Goal: Transaction & Acquisition: Purchase product/service

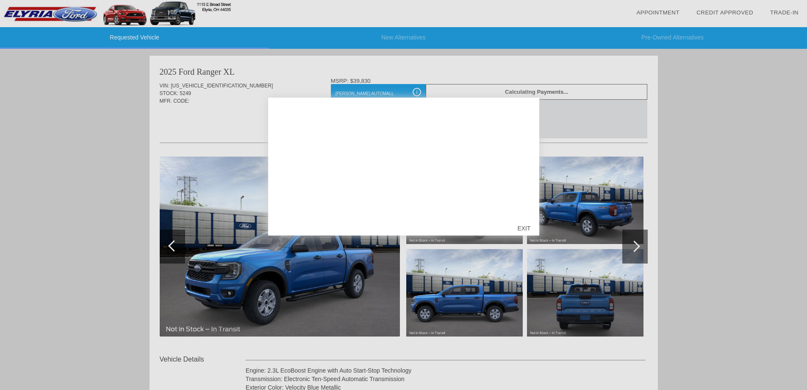
click at [523, 229] on div "EXIT" at bounding box center [524, 227] width 30 height 25
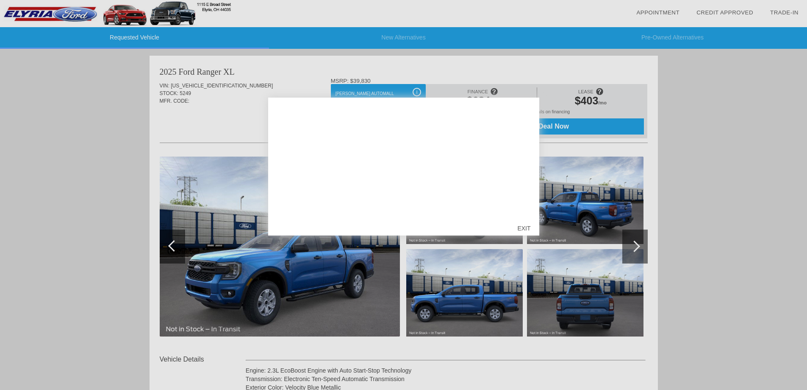
click at [523, 226] on div "EXIT" at bounding box center [524, 227] width 30 height 25
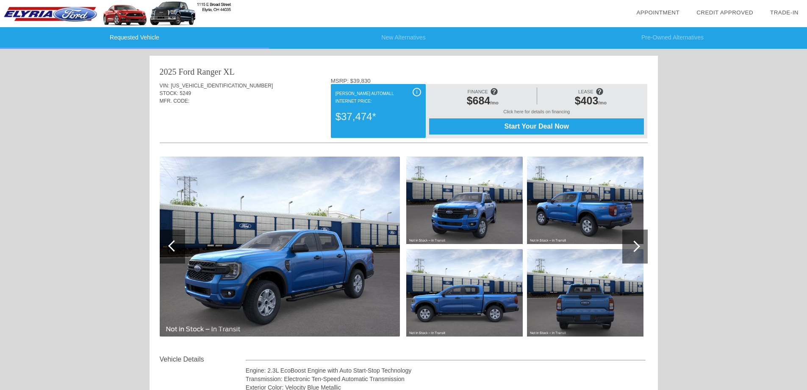
click at [539, 127] on span "Start Your Deal Now" at bounding box center [537, 126] width 194 height 8
